Goal: Information Seeking & Learning: Learn about a topic

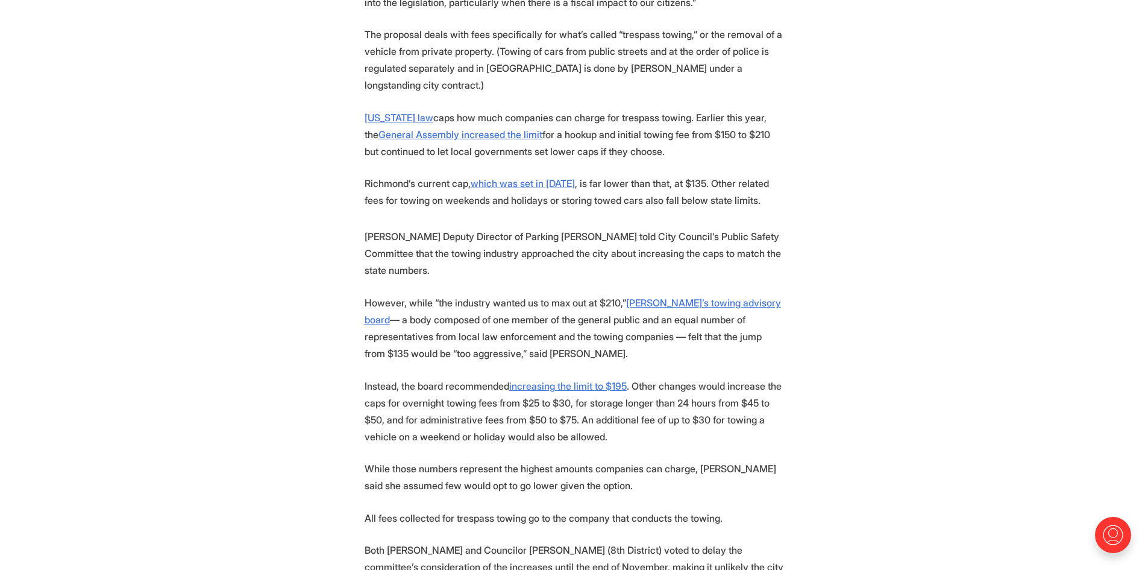
scroll to position [784, 0]
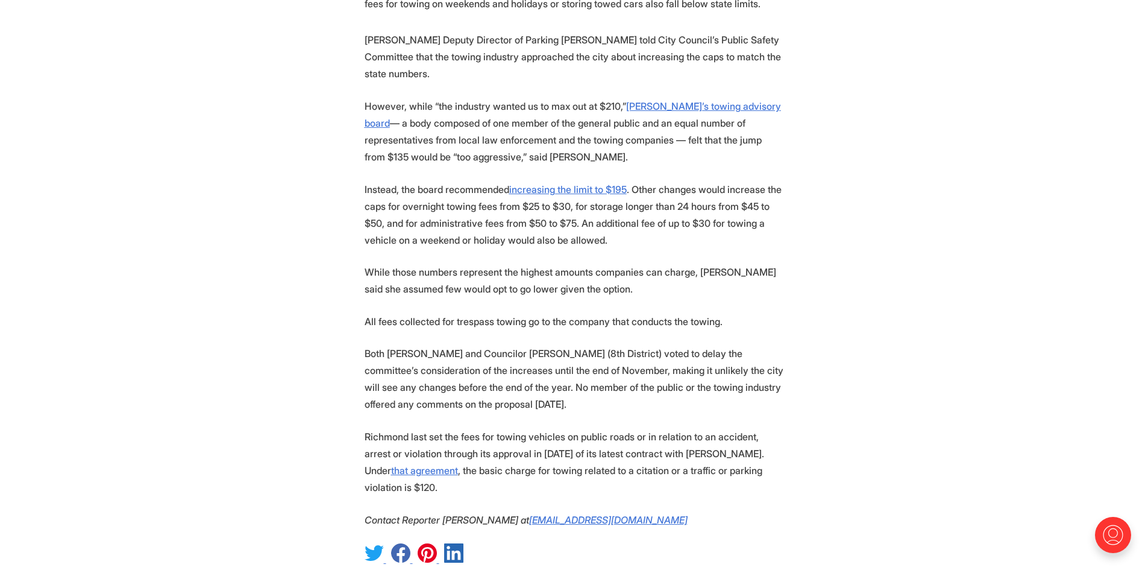
drag, startPoint x: 420, startPoint y: 192, endPoint x: 573, endPoint y: 231, distance: 157.6
click at [573, 231] on section "A City Council committee delayed a vote on a proposal to let towing companies i…" at bounding box center [574, 131] width 1148 height 869
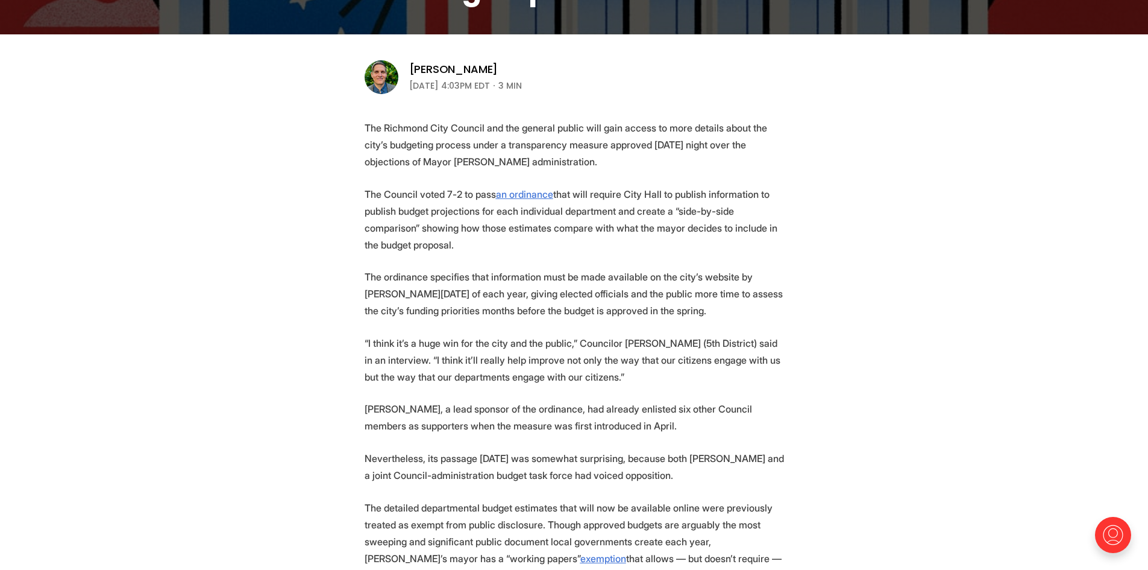
scroll to position [543, 0]
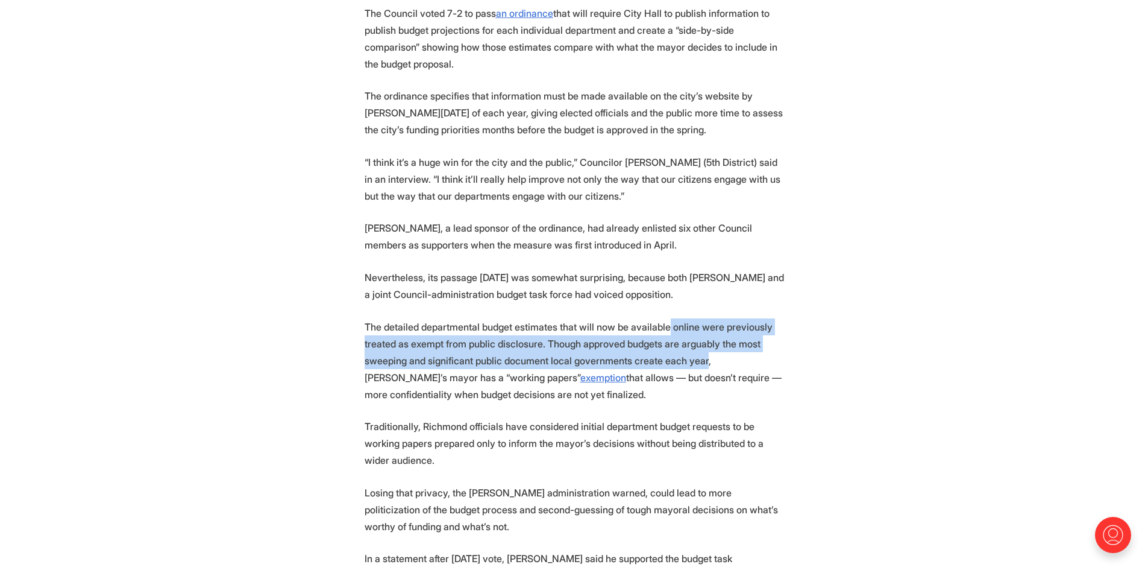
drag, startPoint x: 660, startPoint y: 320, endPoint x: 697, endPoint y: 364, distance: 57.3
click at [697, 364] on p "The detailed departmental budget estimates that will now be available online we…" at bounding box center [575, 360] width 420 height 84
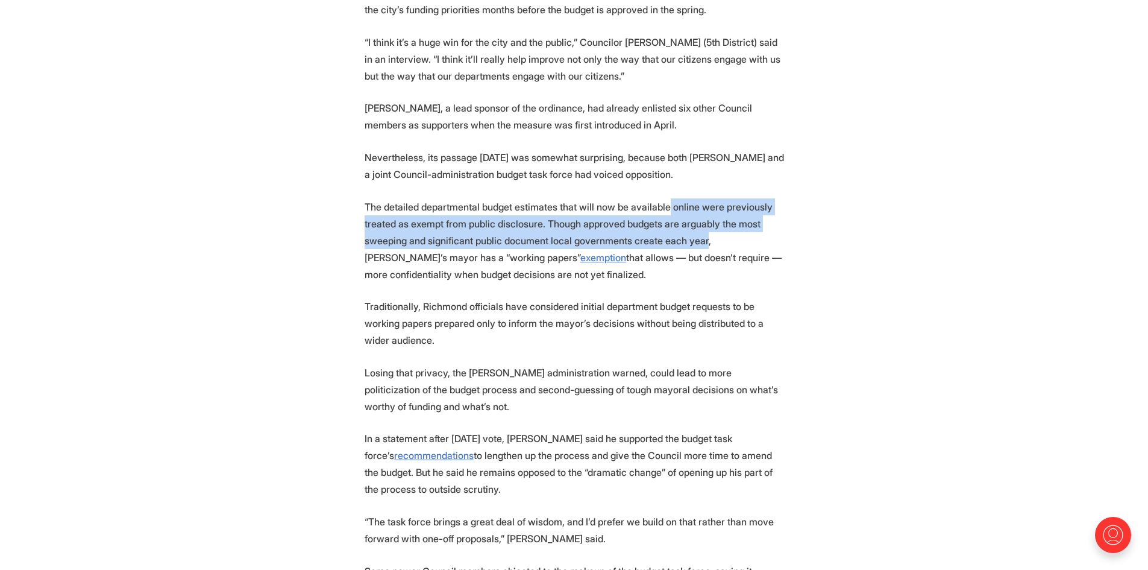
scroll to position [663, 0]
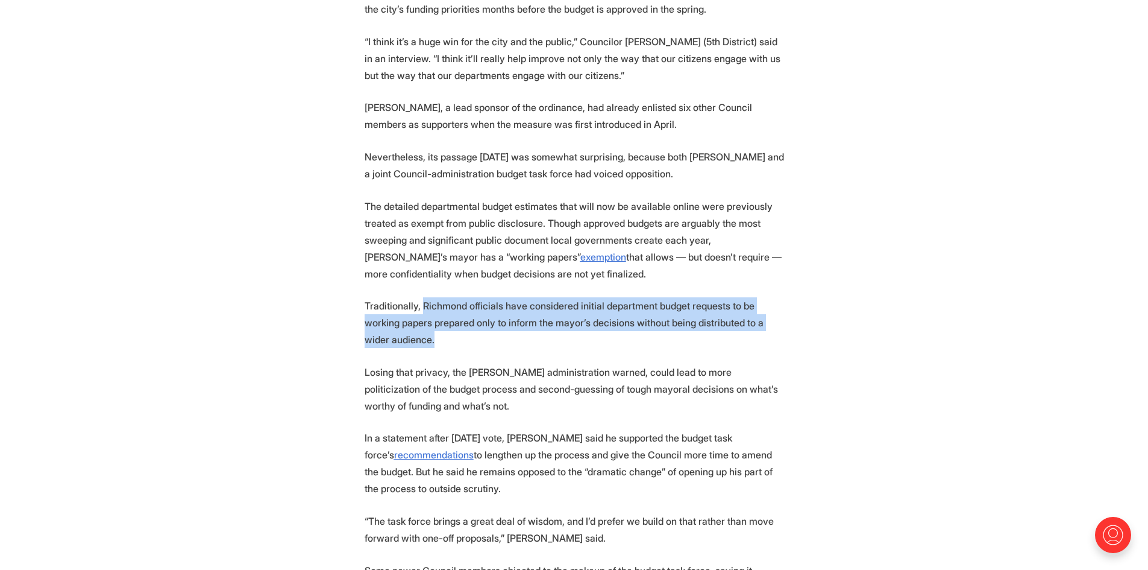
drag, startPoint x: 421, startPoint y: 306, endPoint x: 617, endPoint y: 335, distance: 198.6
click at [617, 335] on p "Traditionally, Richmond officials have considered initial department budget req…" at bounding box center [575, 322] width 420 height 51
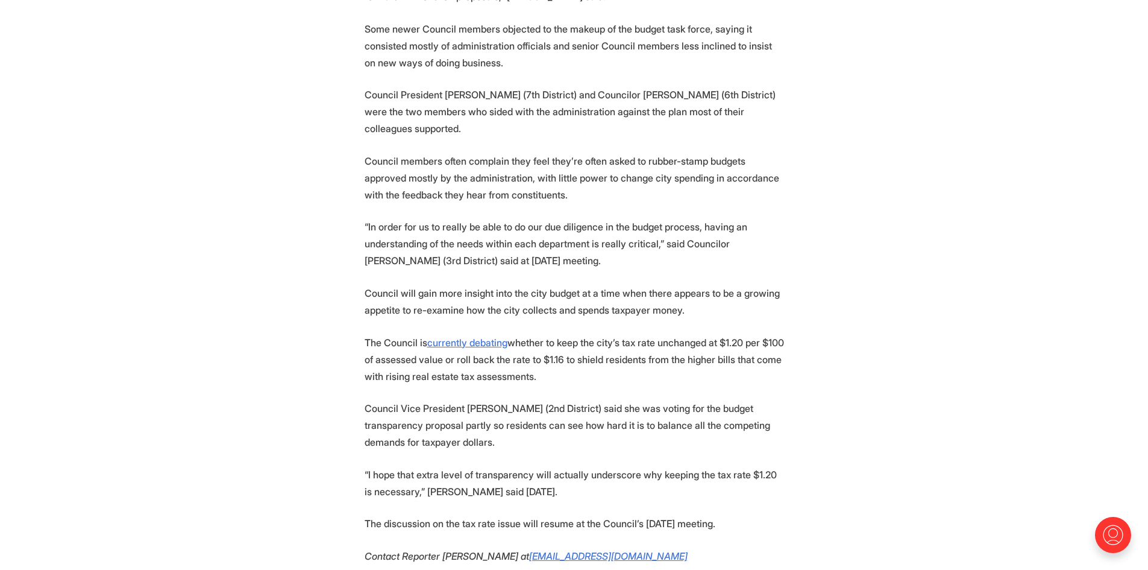
scroll to position [1206, 0]
drag, startPoint x: 377, startPoint y: 224, endPoint x: 696, endPoint y: 316, distance: 331.4
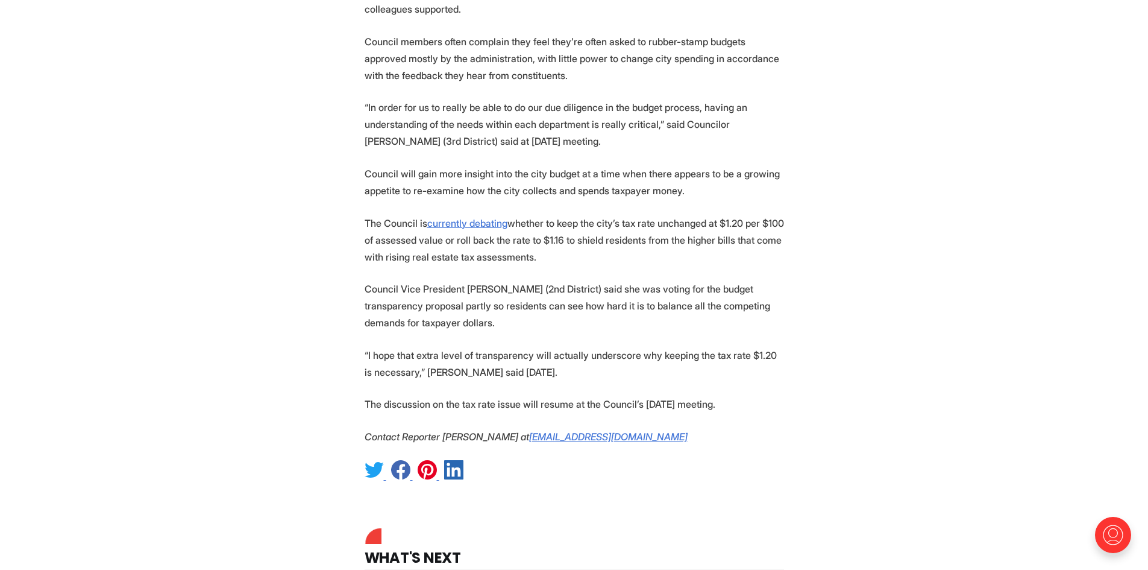
scroll to position [1326, 0]
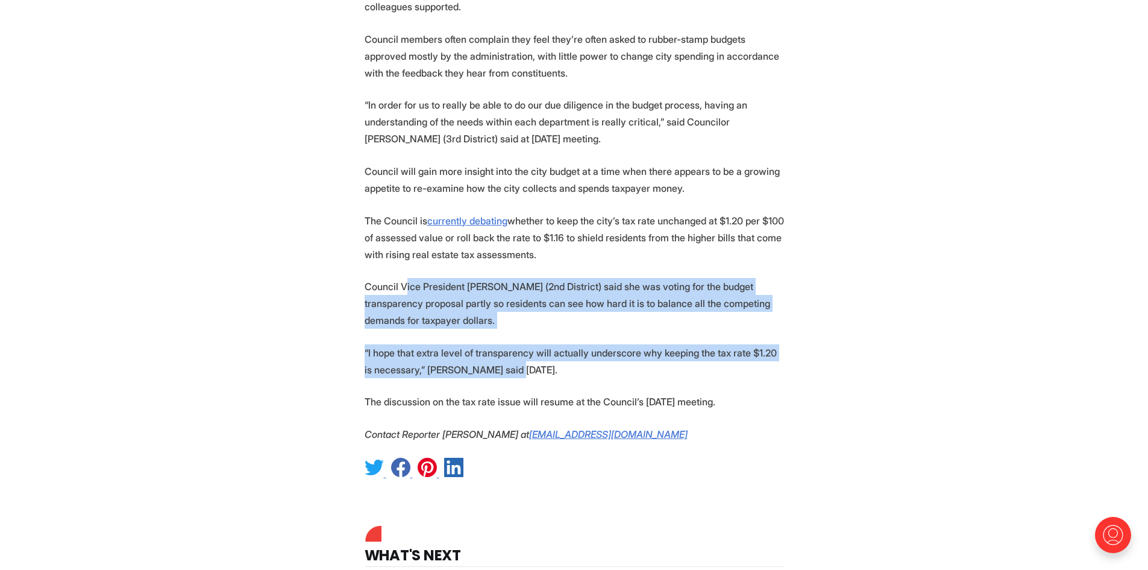
drag, startPoint x: 405, startPoint y: 284, endPoint x: 522, endPoint y: 362, distance: 140.8
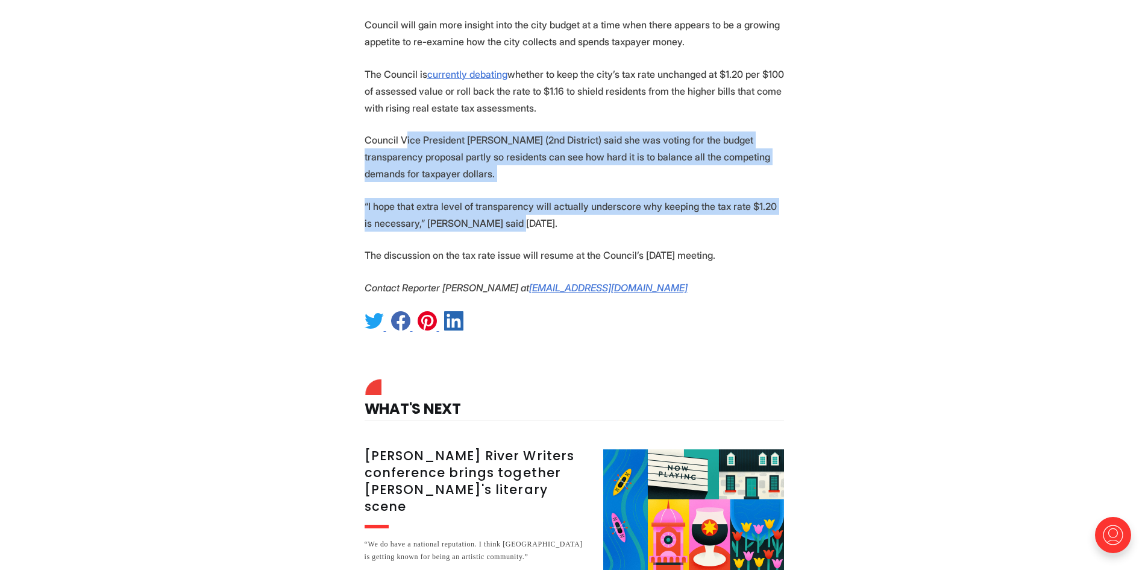
scroll to position [1507, 0]
